Goal: Use online tool/utility: Utilize a website feature to perform a specific function

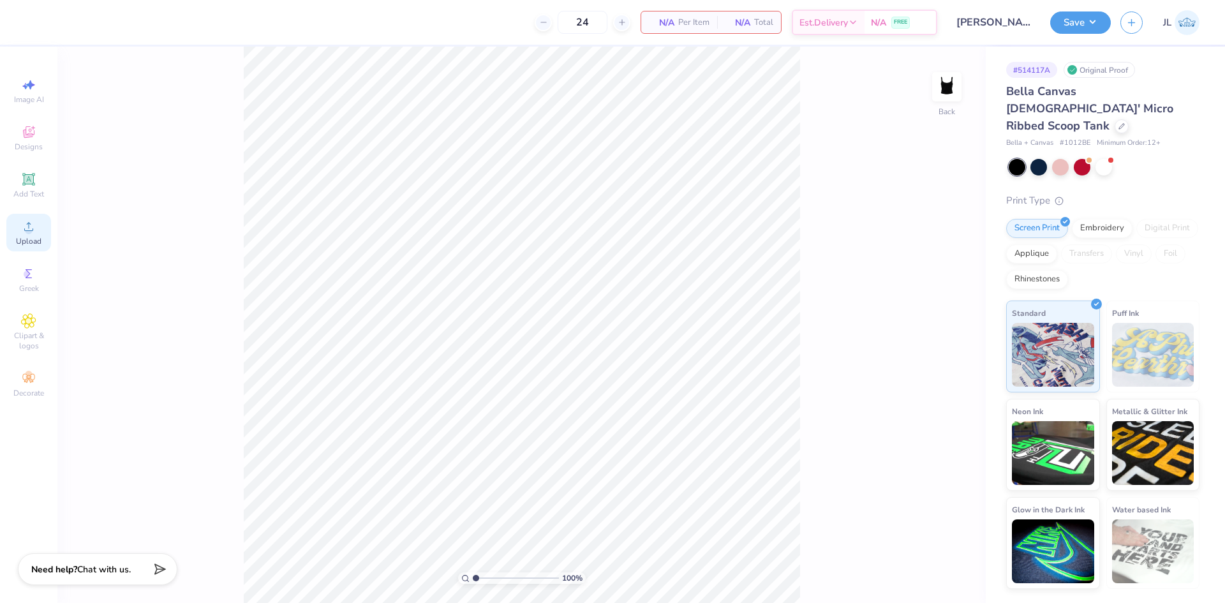
click at [36, 247] on div "Upload" at bounding box center [28, 233] width 45 height 38
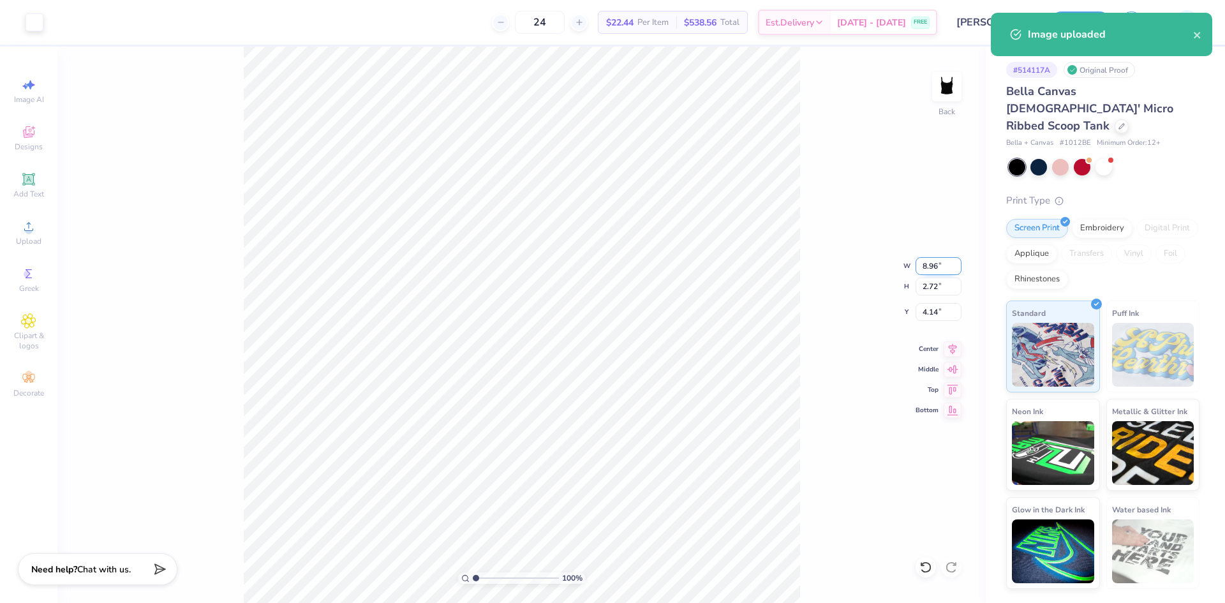
click at [932, 259] on input "8.96" at bounding box center [939, 266] width 46 height 18
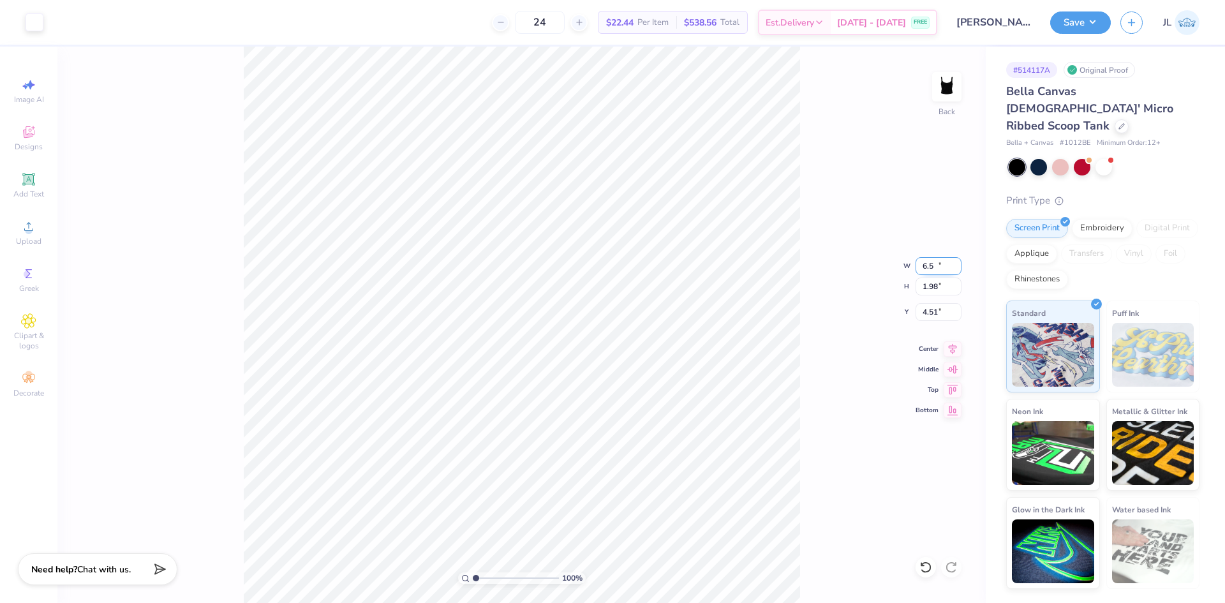
type input "6.50"
type input "1.98"
click at [929, 318] on input "4.51" at bounding box center [939, 312] width 46 height 18
type input "1.50"
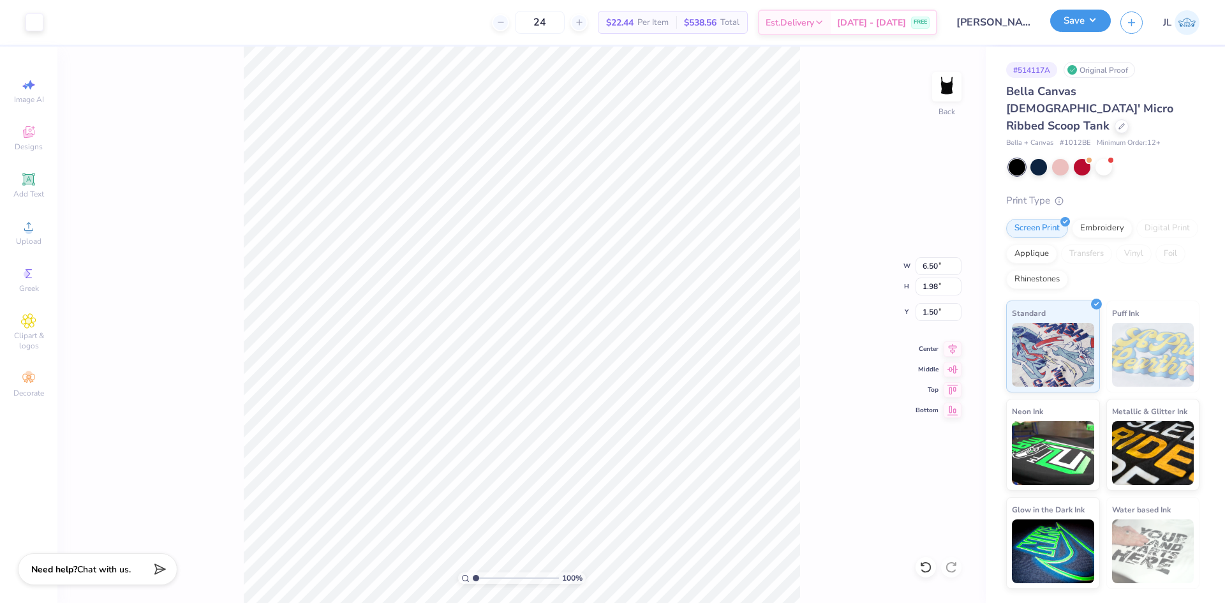
click at [1092, 32] on button "Save" at bounding box center [1081, 21] width 61 height 22
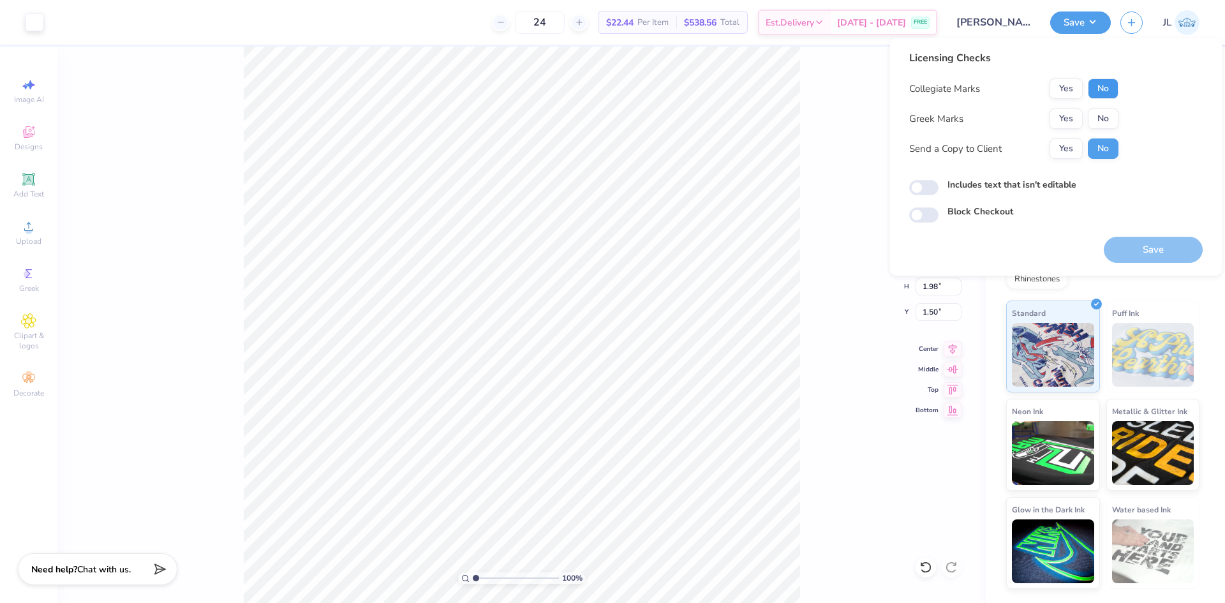
click at [1102, 90] on button "No" at bounding box center [1103, 89] width 31 height 20
click at [1076, 112] on button "Yes" at bounding box center [1066, 119] width 33 height 20
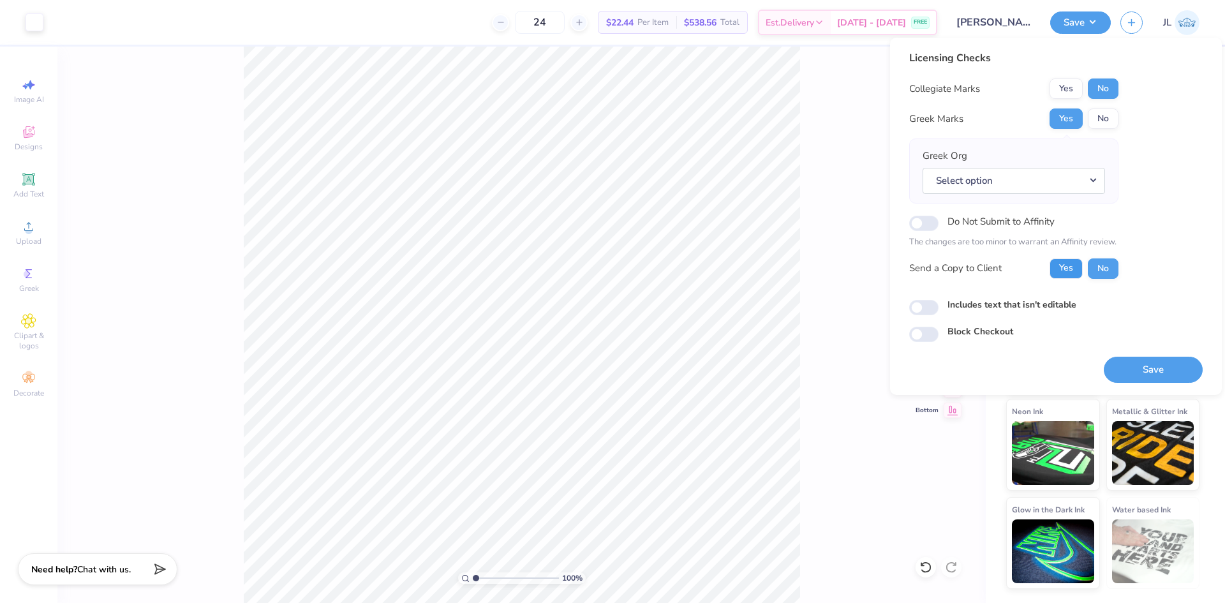
click at [1064, 272] on button "Yes" at bounding box center [1066, 268] width 33 height 20
click at [1076, 182] on button "Select option" at bounding box center [1014, 181] width 183 height 26
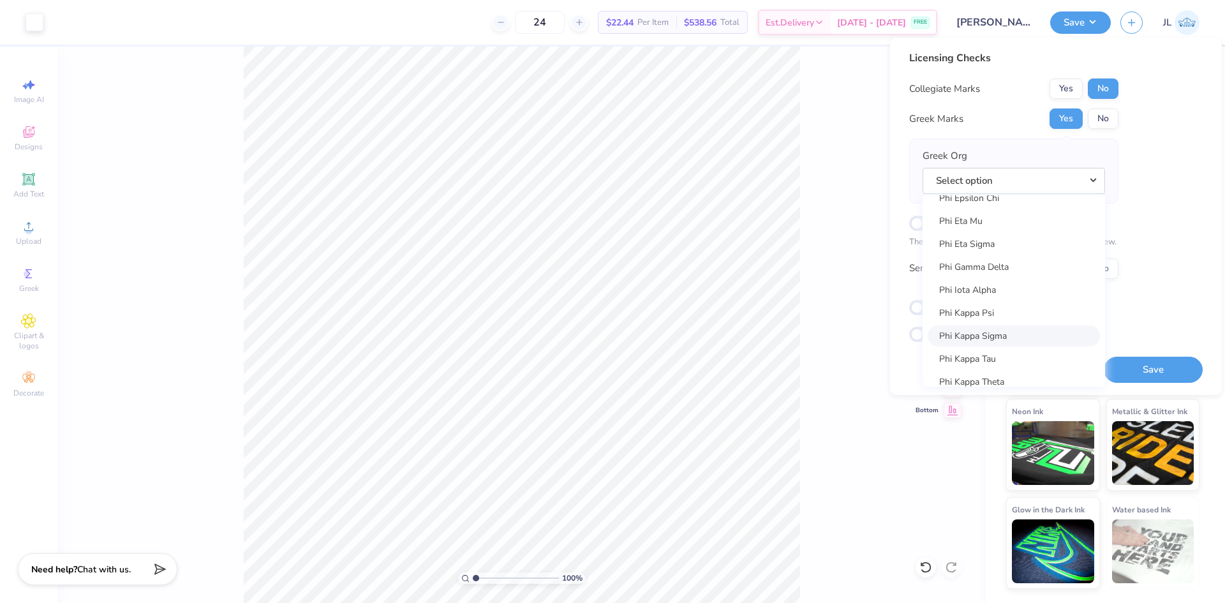
scroll to position [6765, 0]
click at [958, 358] on link "Phi Mu" at bounding box center [1014, 361] width 172 height 21
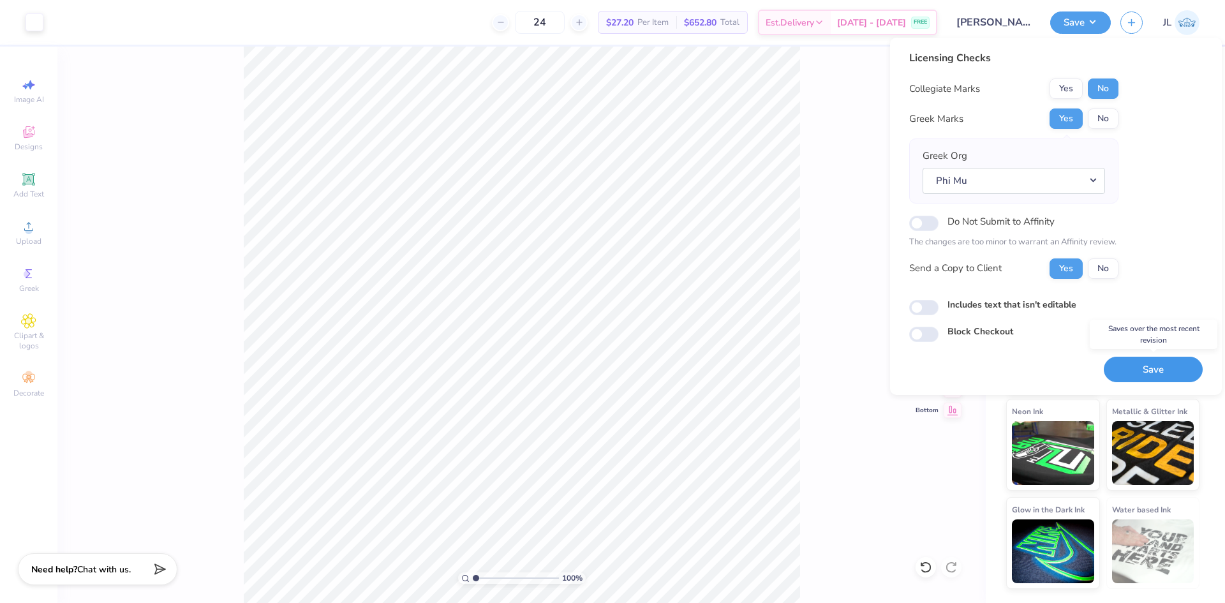
click at [1144, 371] on button "Save" at bounding box center [1153, 370] width 99 height 26
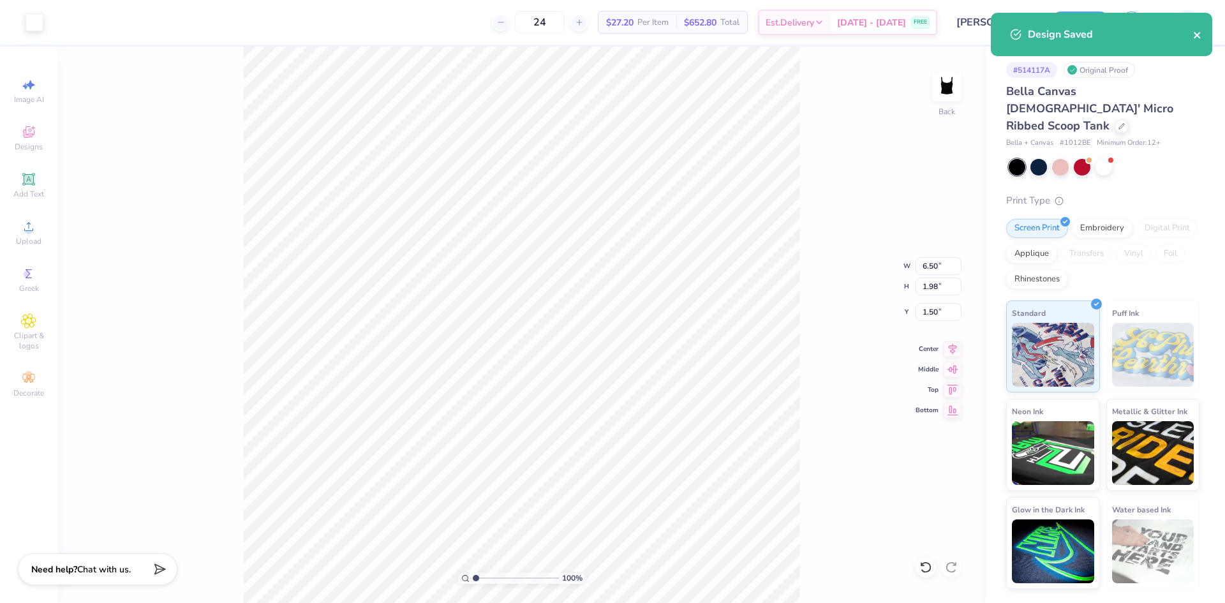
click at [1196, 30] on icon "close" at bounding box center [1198, 35] width 9 height 10
